Goal: Transaction & Acquisition: Purchase product/service

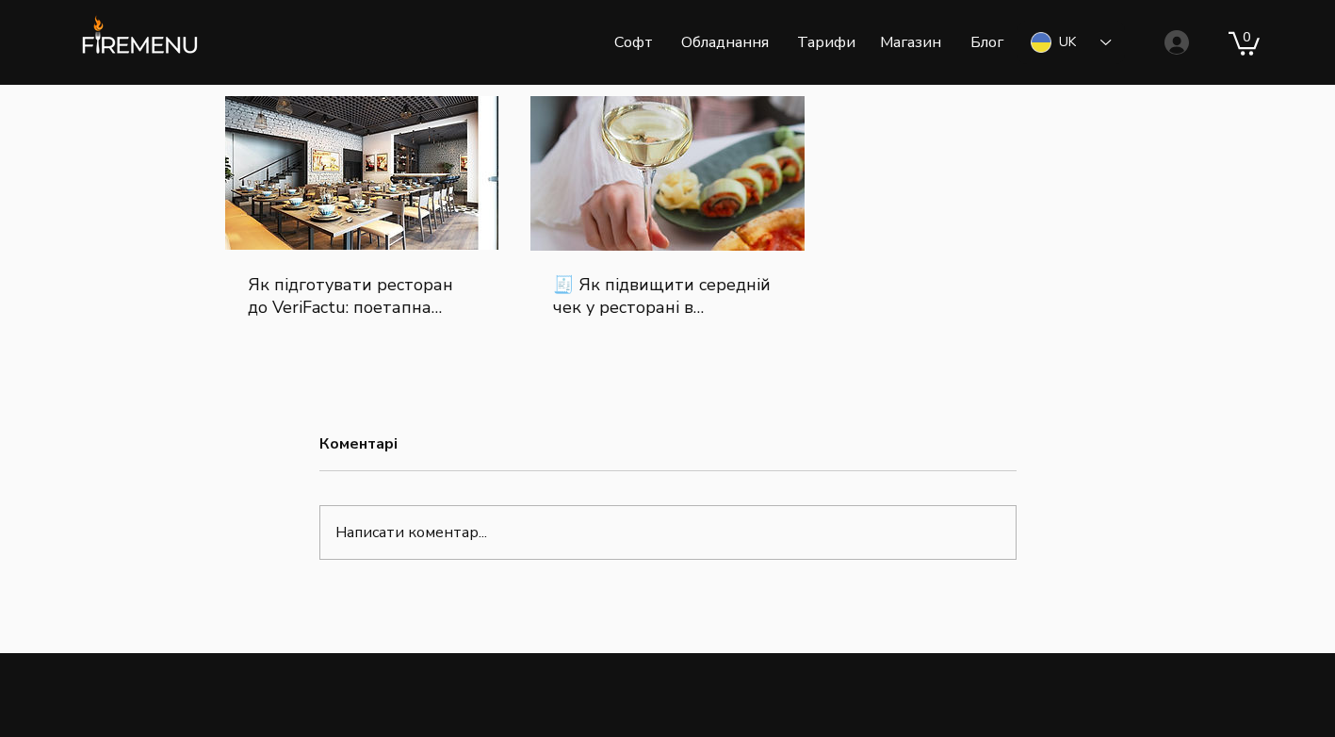
scroll to position [2639, 0]
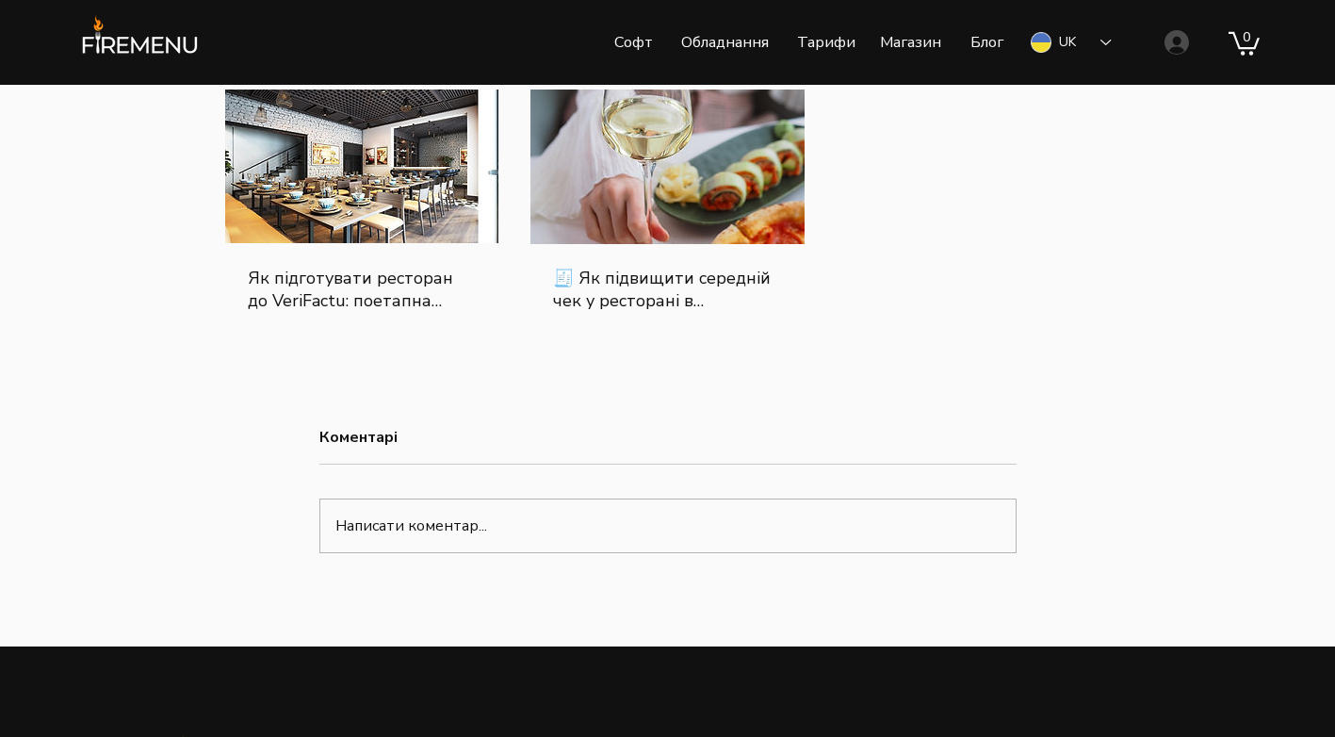
click at [330, 312] on link "Як підготувати ресторан до VeriFactu: поетапна інструкція" at bounding box center [362, 289] width 229 height 45
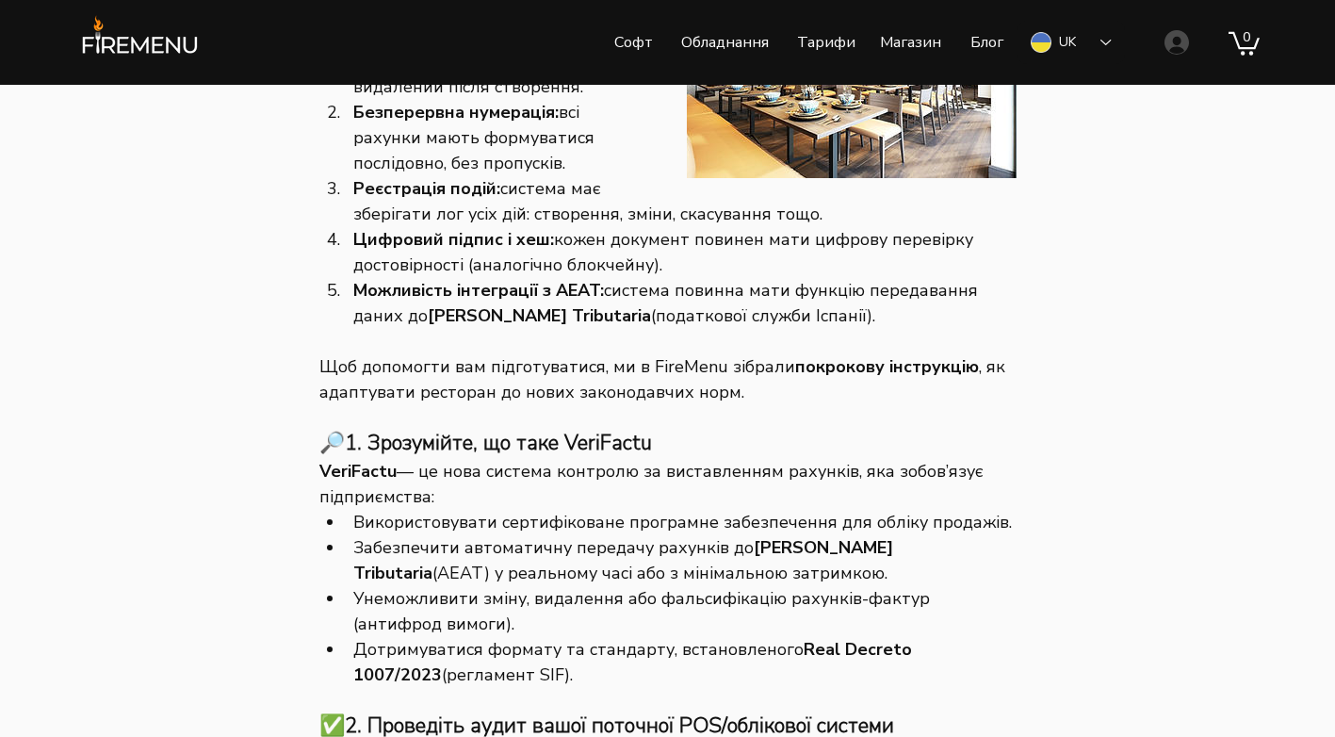
scroll to position [867, 0]
click at [824, 47] on p "Тарифи" at bounding box center [826, 42] width 77 height 47
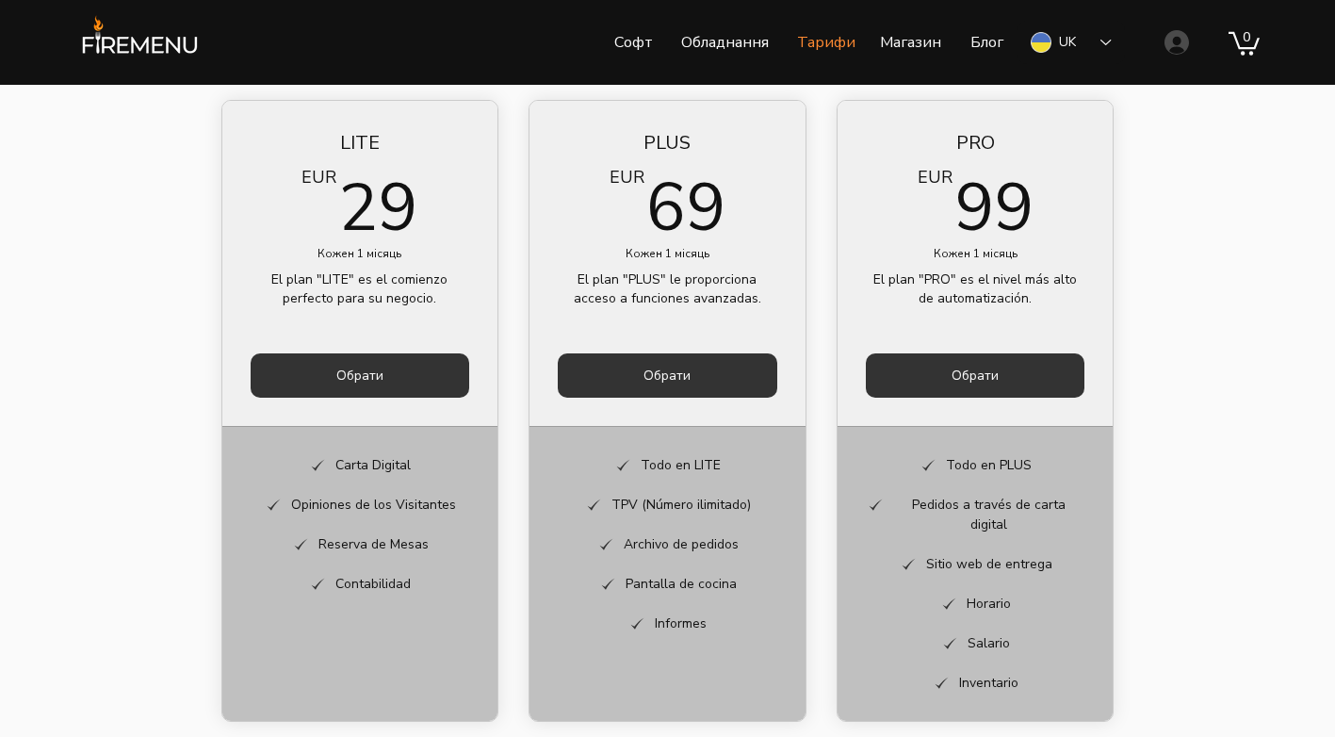
scroll to position [754, 0]
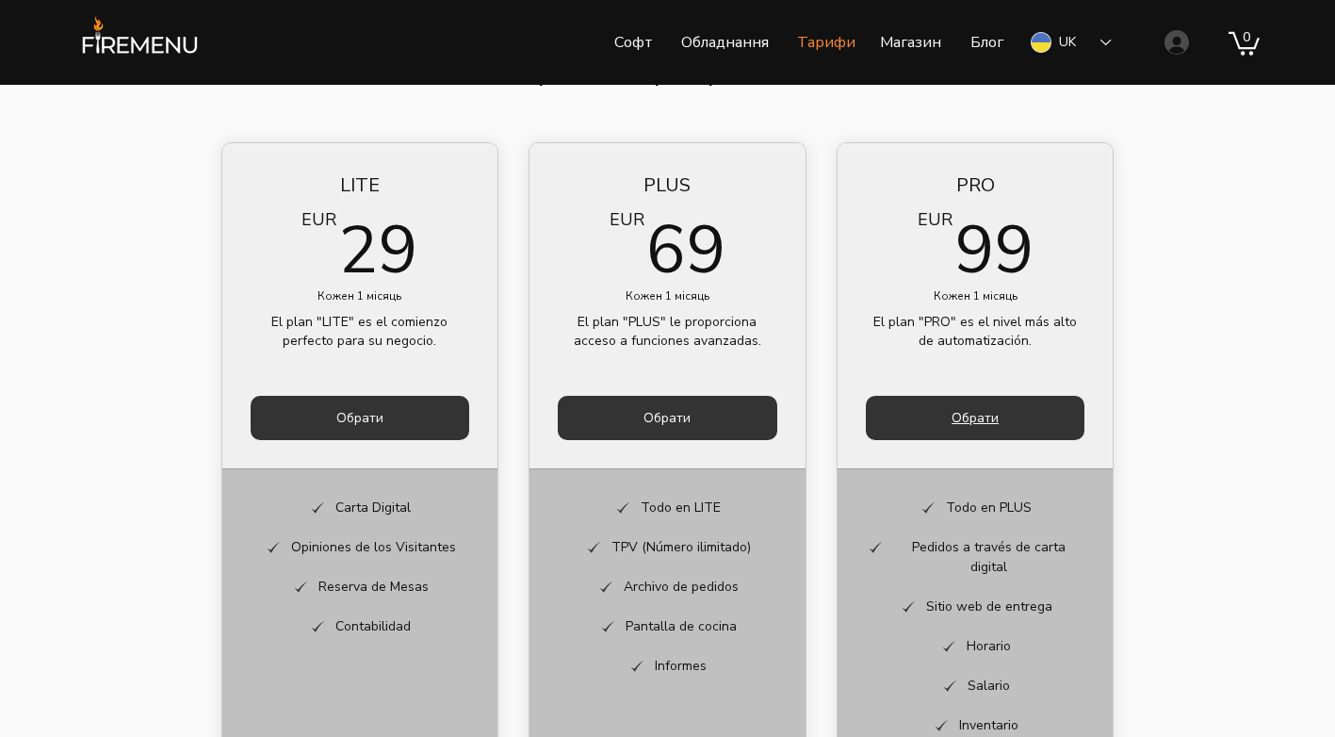
click at [988, 420] on span "Обрати" at bounding box center [975, 418] width 47 height 18
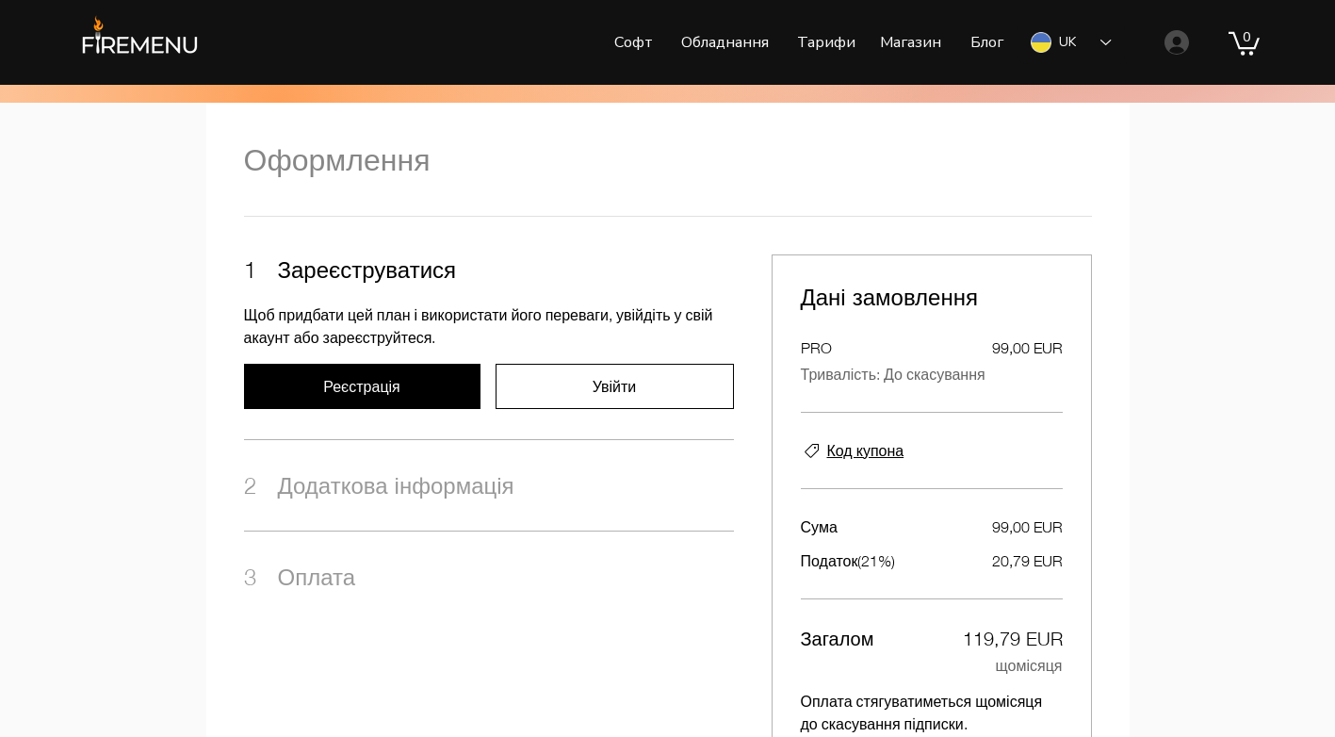
scroll to position [641, 0]
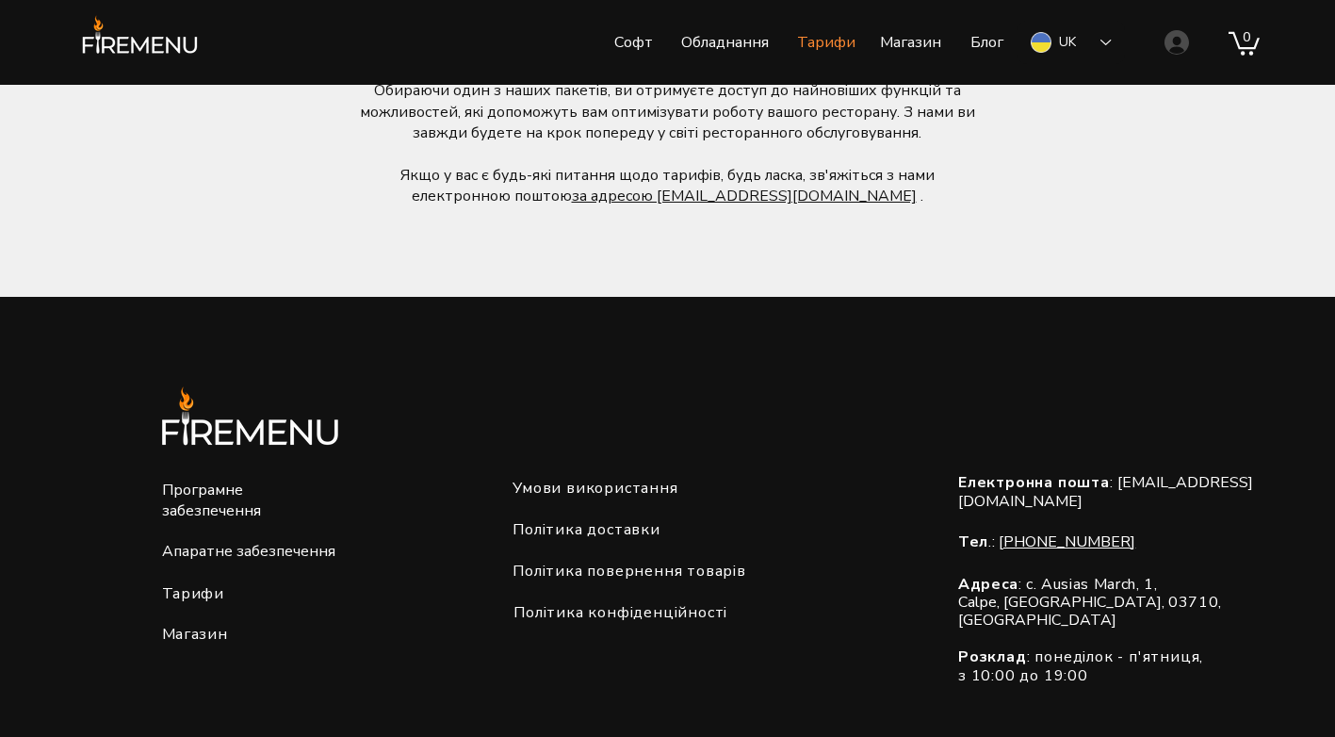
scroll to position [1790, 0]
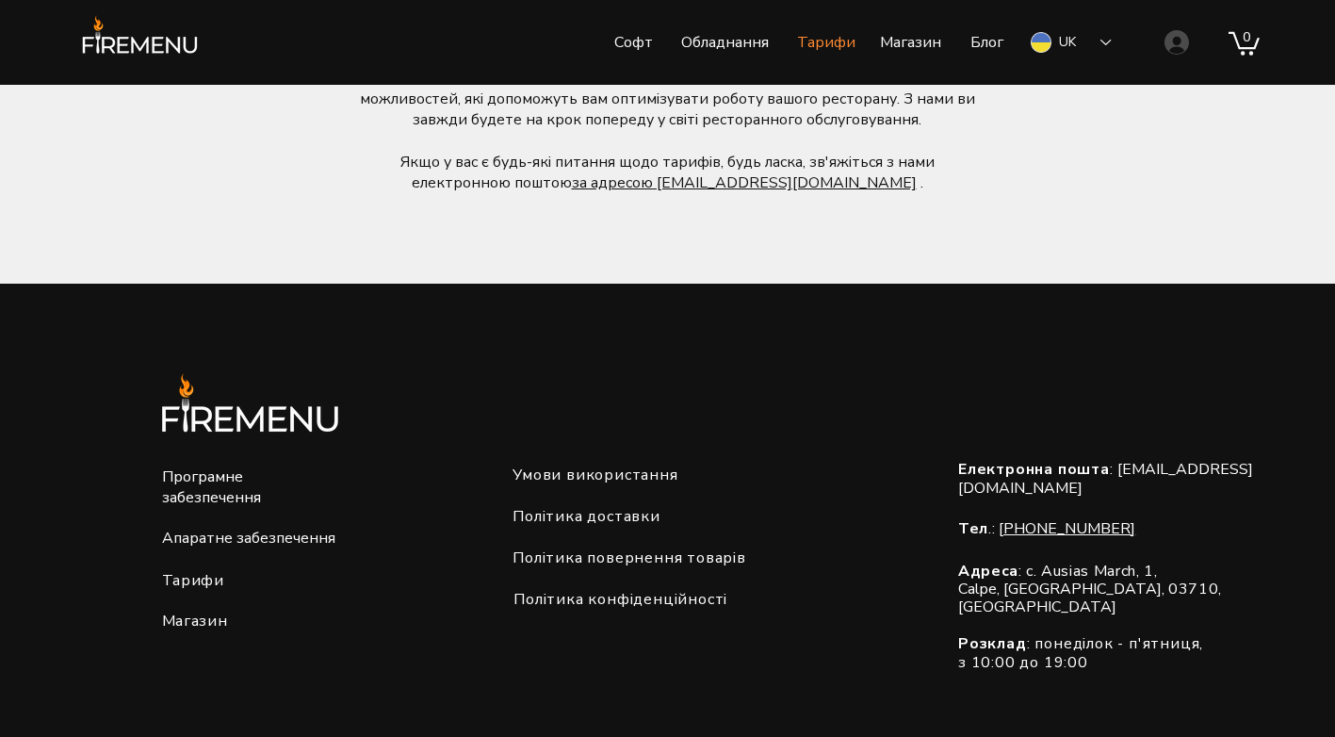
click at [206, 528] on span "Апаратне забезпечення" at bounding box center [248, 538] width 173 height 21
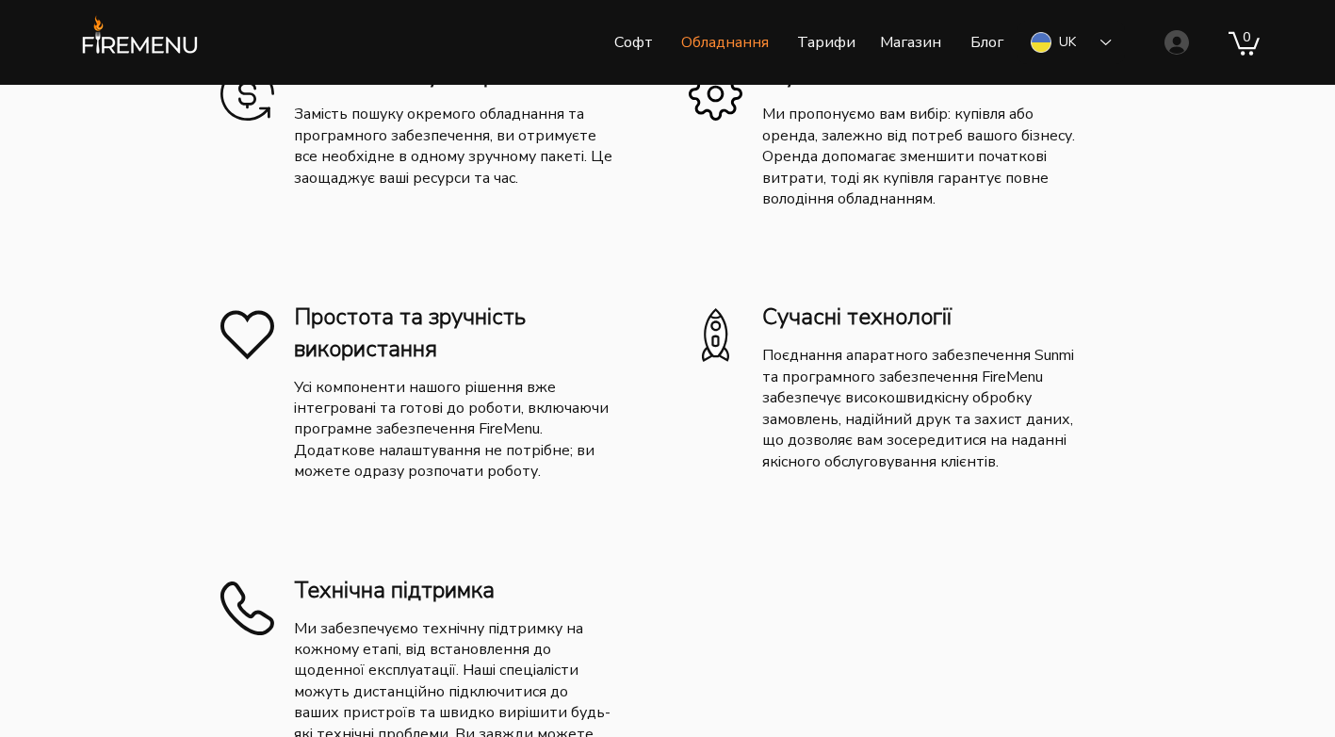
scroll to position [2733, 0]
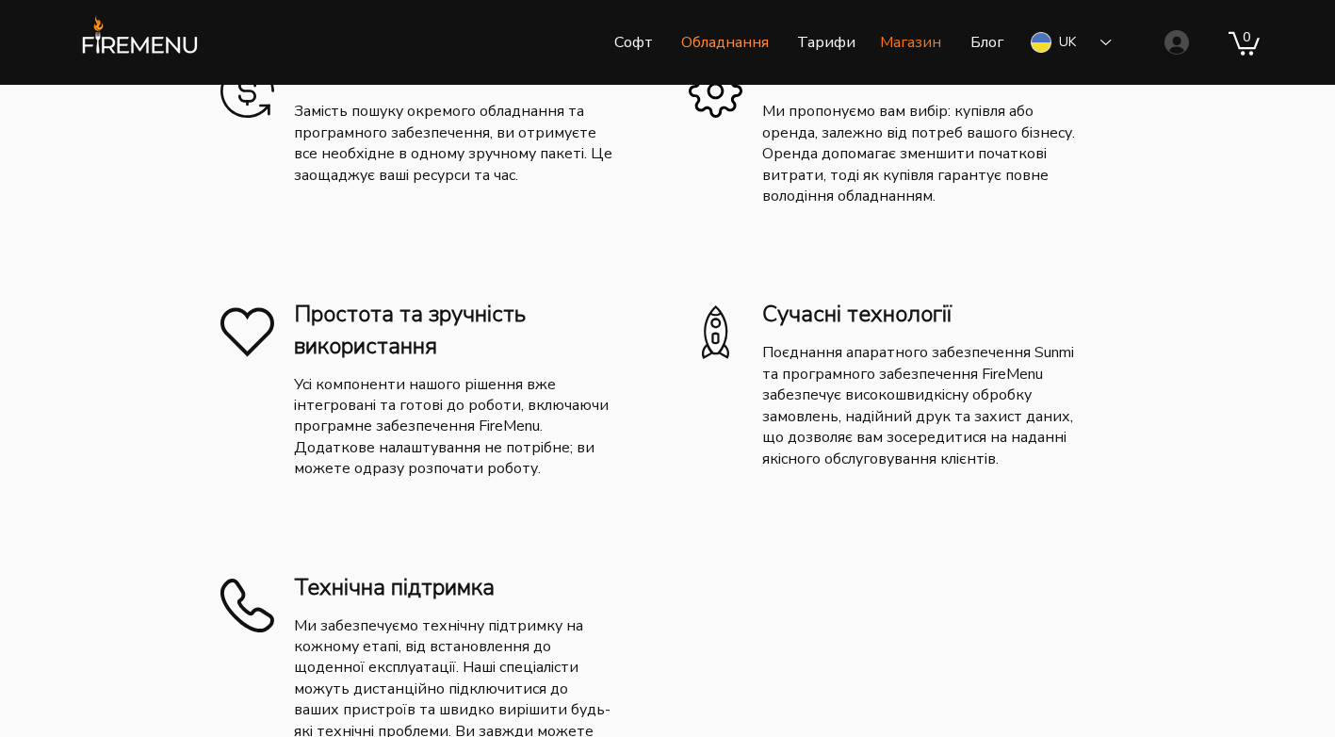
click at [907, 45] on p "Магазин" at bounding box center [911, 42] width 80 height 47
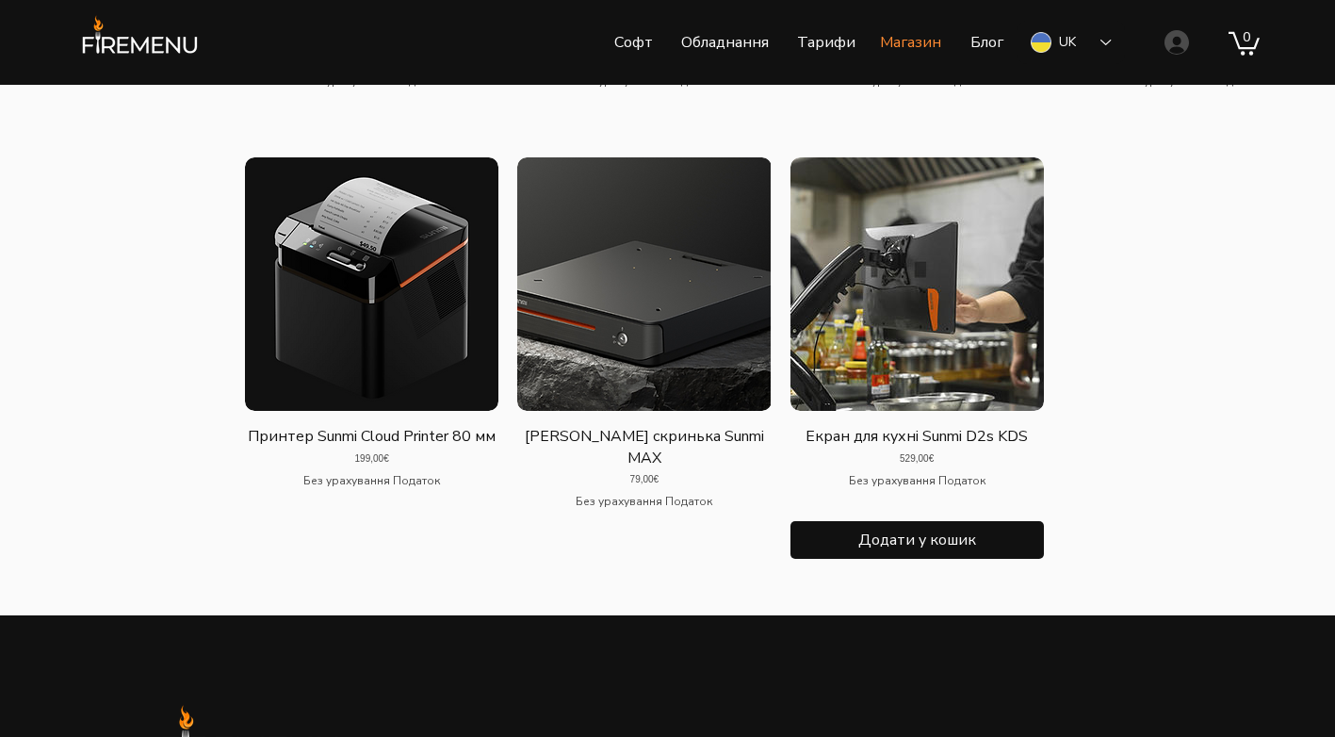
scroll to position [1602, 0]
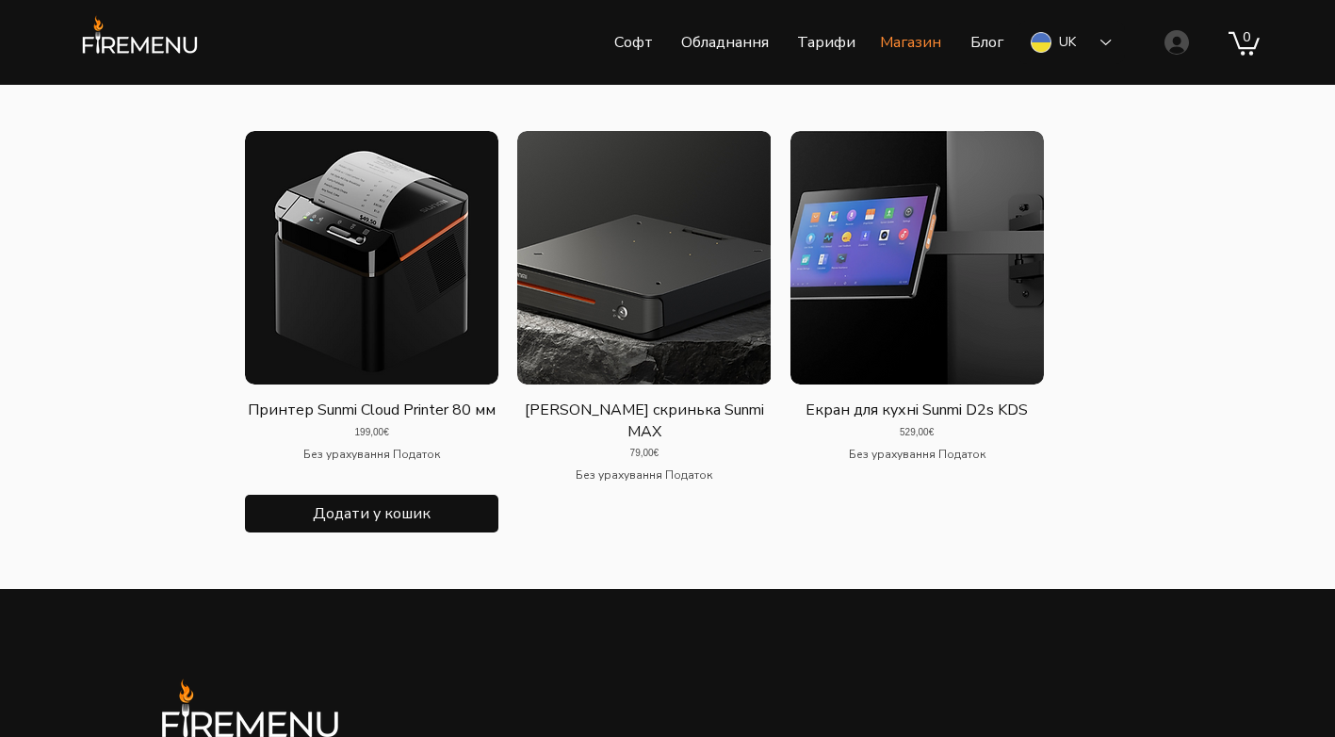
click at [388, 420] on p "Принтер Sunmi Cloud Printer 80 мм" at bounding box center [372, 410] width 248 height 21
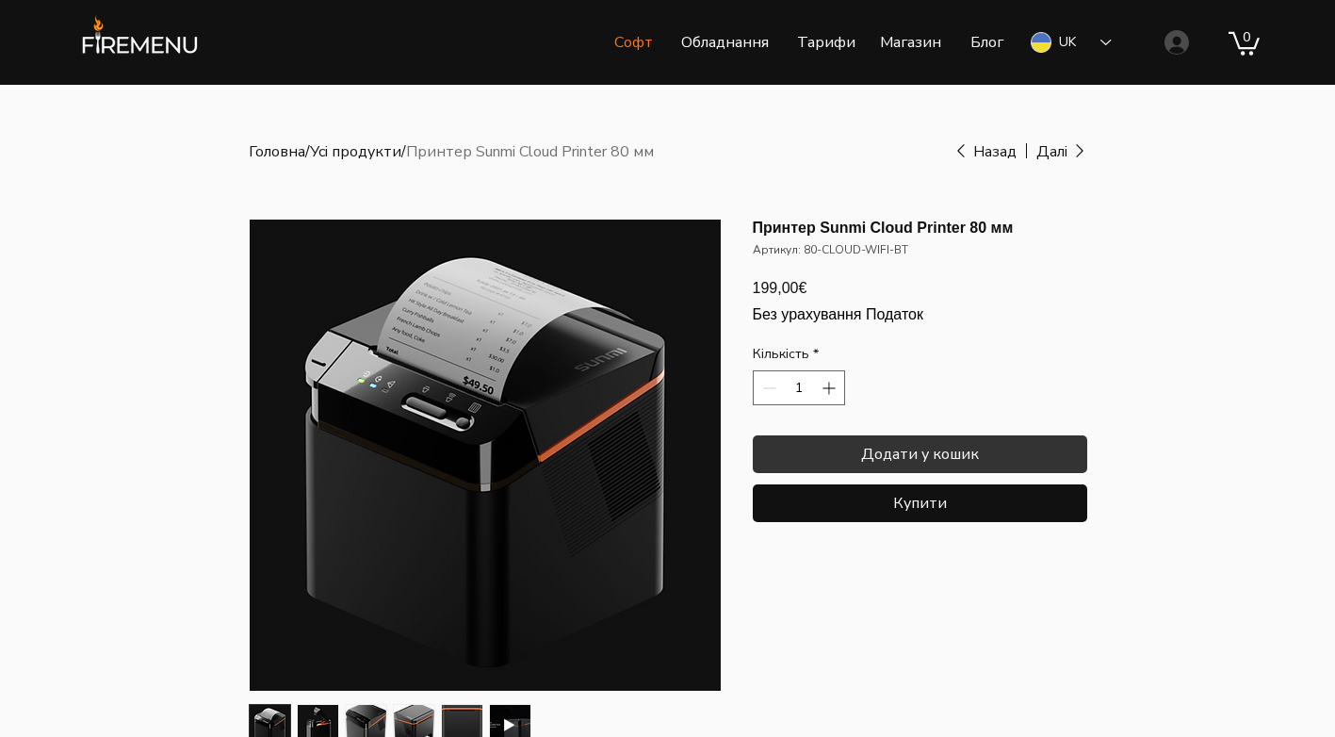
click at [631, 43] on p "Софт" at bounding box center [633, 42] width 57 height 47
